Goal: Task Accomplishment & Management: Use online tool/utility

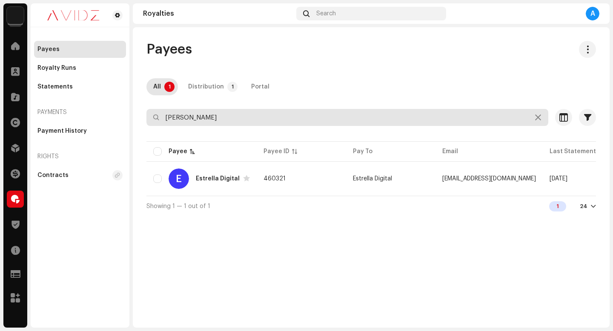
click at [245, 115] on input "[PERSON_NAME]" at bounding box center [347, 117] width 402 height 17
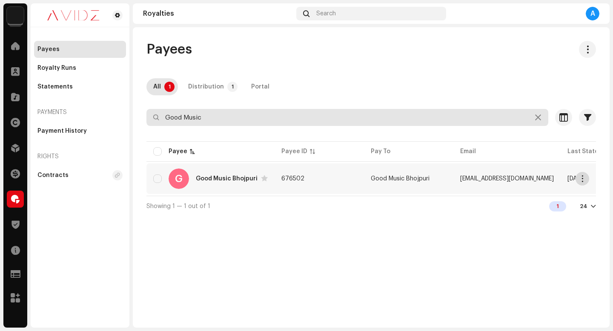
type input "Good Music"
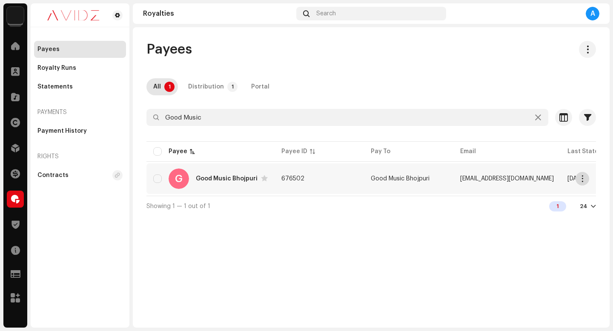
click at [582, 178] on span "button" at bounding box center [582, 178] width 6 height 7
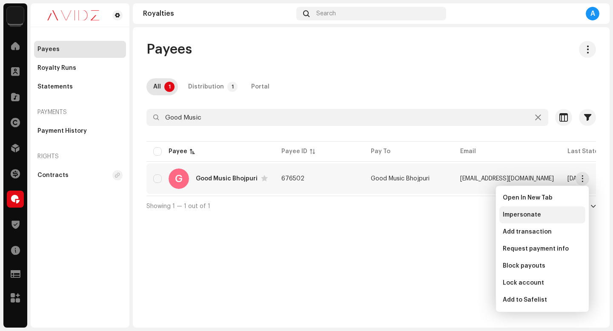
click at [577, 211] on div "Impersonate" at bounding box center [542, 214] width 79 height 7
